Goal: Task Accomplishment & Management: Use online tool/utility

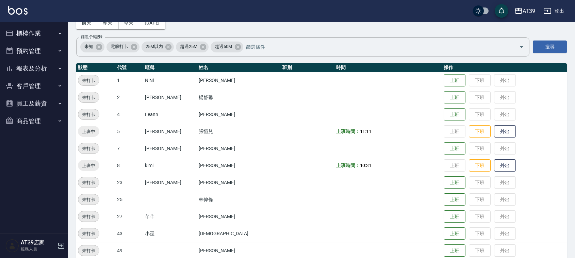
scroll to position [30, 0]
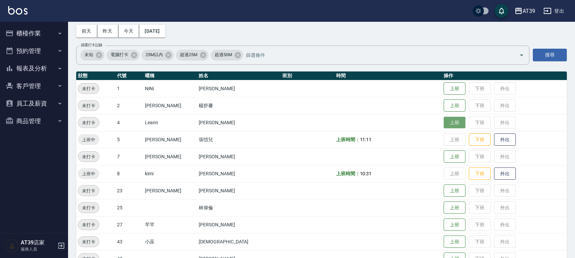
click at [444, 119] on button "上班" at bounding box center [455, 123] width 22 height 12
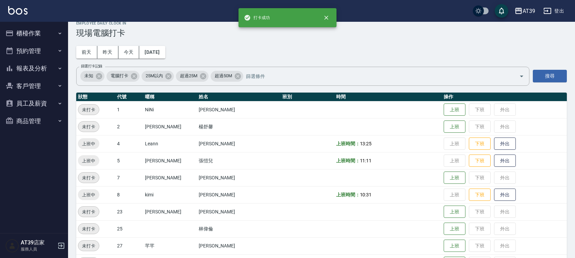
scroll to position [0, 0]
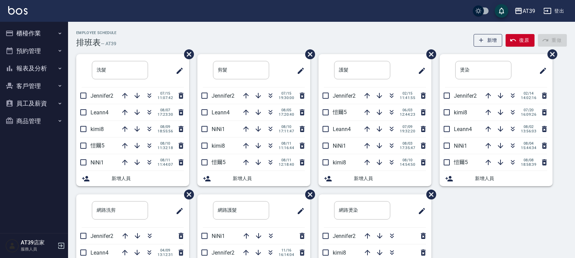
click at [213, 38] on div "Employee Schedule 排班表 — AT39 新增 復原 重做" at bounding box center [321, 39] width 491 height 17
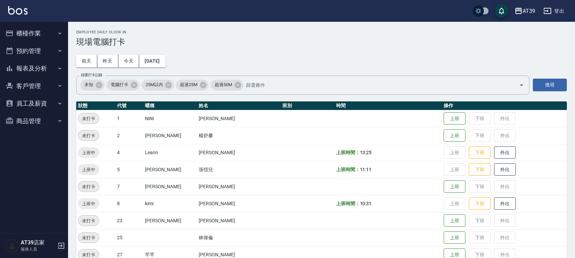
click at [434, 38] on h3 "現場電腦打卡" at bounding box center [321, 42] width 491 height 10
